Goal: Find specific page/section: Find specific page/section

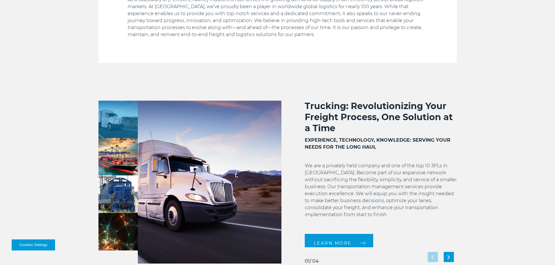
scroll to position [1299, 0]
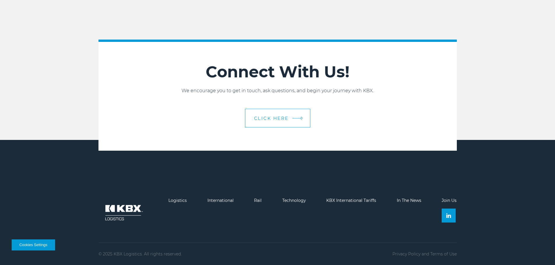
click at [292, 118] on em at bounding box center [296, 118] width 9 height 0
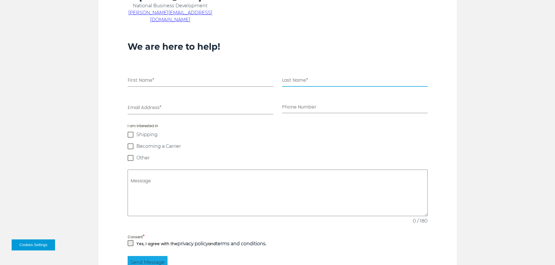
scroll to position [466, 0]
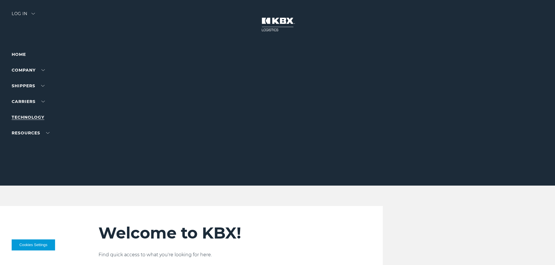
click at [24, 116] on link "Technology" at bounding box center [28, 117] width 33 height 5
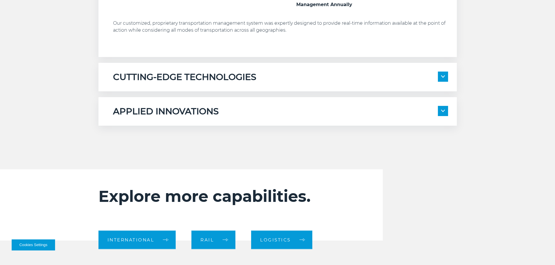
scroll to position [408, 0]
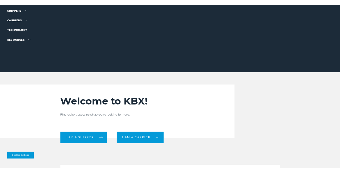
scroll to position [146, 0]
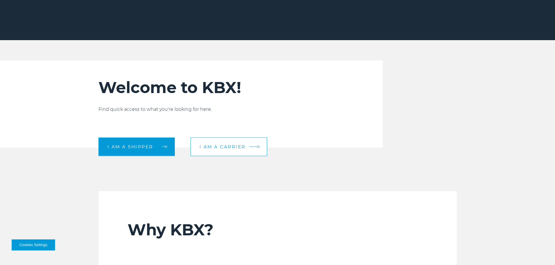
click at [248, 145] on link "I am a carrier" at bounding box center [228, 146] width 77 height 19
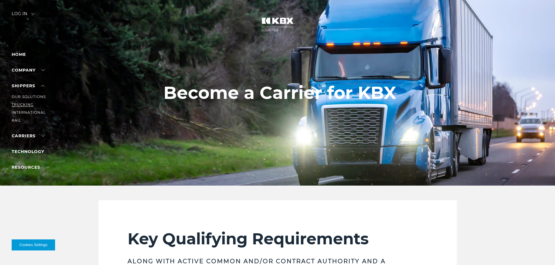
click at [21, 106] on link "Trucking" at bounding box center [23, 104] width 22 height 4
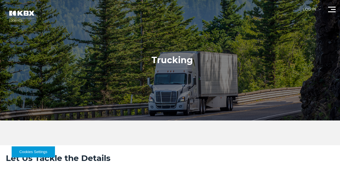
click at [332, 9] on span at bounding box center [333, 9] width 5 height 1
